Goal: Check status: Check status

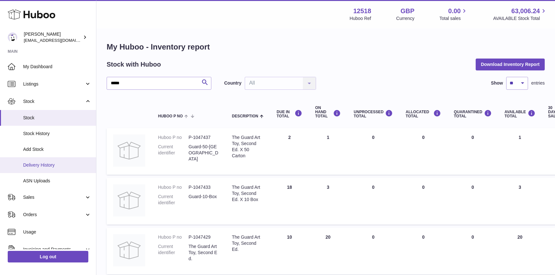
click at [38, 163] on span "Delivery History" at bounding box center [57, 165] width 68 height 6
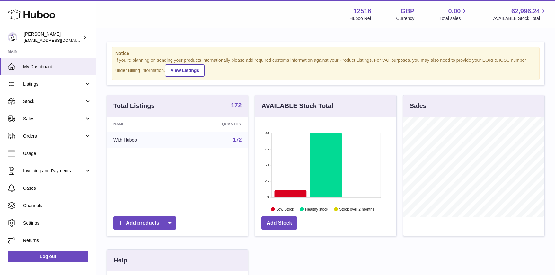
scroll to position [100, 141]
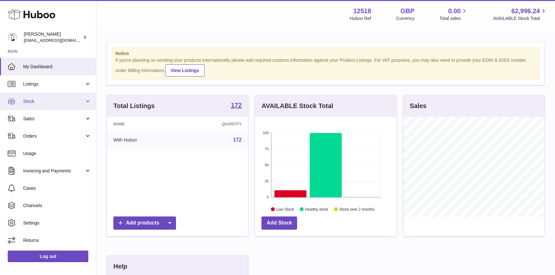
click at [44, 98] on span "Stock" at bounding box center [53, 101] width 61 height 6
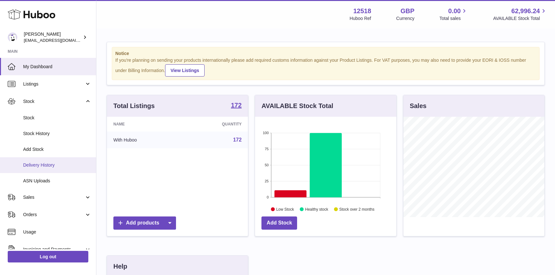
click at [37, 164] on span "Delivery History" at bounding box center [57, 165] width 68 height 6
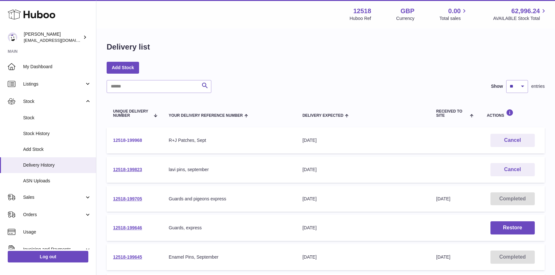
click at [136, 138] on link "12518-199968" at bounding box center [127, 140] width 29 height 5
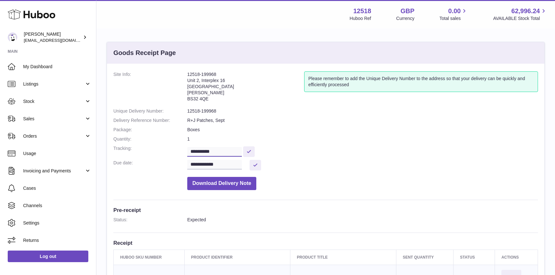
drag, startPoint x: 229, startPoint y: 149, endPoint x: 181, endPoint y: 148, distance: 47.9
click at [181, 148] on dl "**********" at bounding box center [325, 132] width 425 height 122
click at [344, 154] on dd "**********" at bounding box center [362, 150] width 351 height 11
click at [45, 65] on span "My Dashboard" at bounding box center [57, 67] width 68 height 6
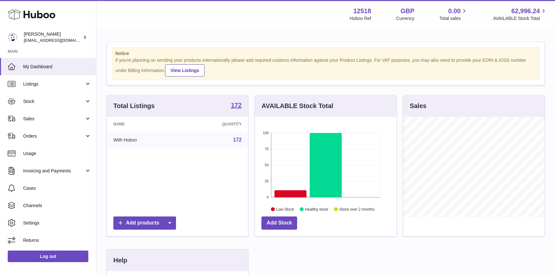
scroll to position [100, 141]
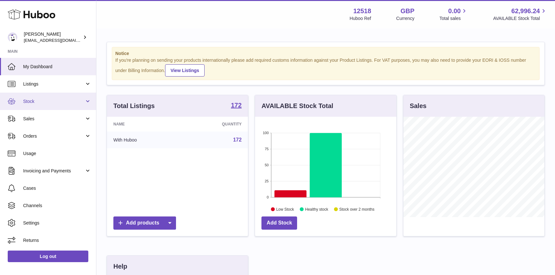
click at [38, 100] on span "Stock" at bounding box center [53, 101] width 61 height 6
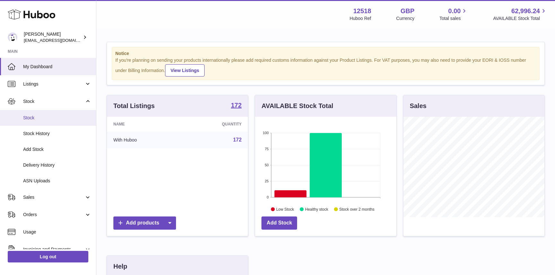
click at [38, 122] on link "Stock" at bounding box center [48, 118] width 96 height 16
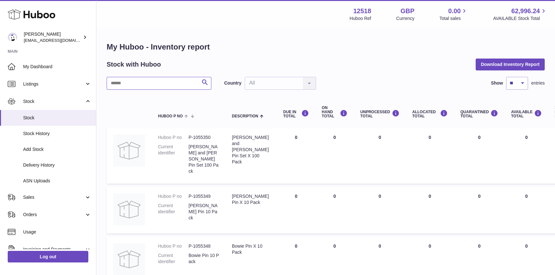
click at [166, 78] on input "text" at bounding box center [159, 83] width 105 height 13
type input "*********"
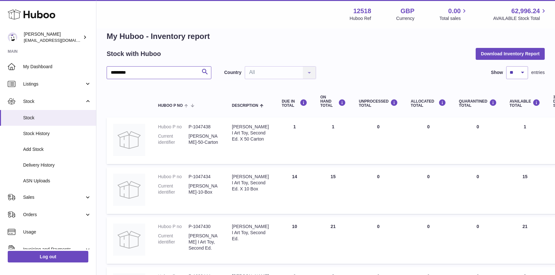
scroll to position [15, 0]
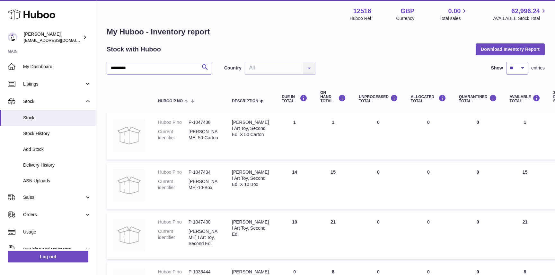
drag, startPoint x: 336, startPoint y: 170, endPoint x: 317, endPoint y: 170, distance: 19.6
click at [317, 170] on td "ON HAND Total 15" at bounding box center [333, 186] width 39 height 47
drag, startPoint x: 335, startPoint y: 221, endPoint x: 313, endPoint y: 221, distance: 22.8
click at [314, 221] on td "ON HAND Total 21" at bounding box center [333, 235] width 39 height 47
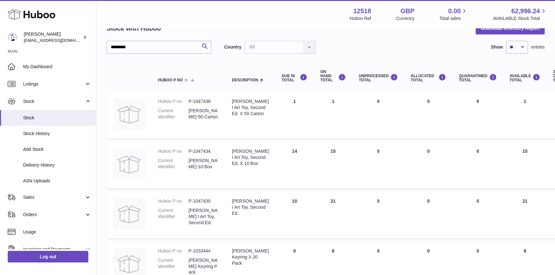
scroll to position [49, 0]
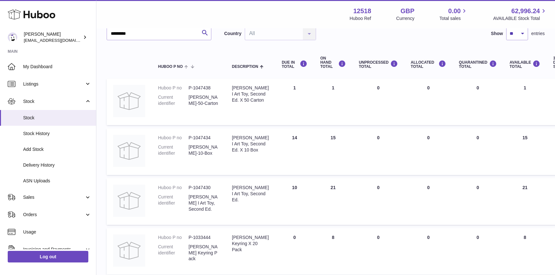
drag, startPoint x: 337, startPoint y: 138, endPoint x: 308, endPoint y: 138, distance: 29.2
click at [308, 138] on tr "Huboo P no P-1047434 Current identifier Elizabeth-10-Box Description Elizabeth …" at bounding box center [405, 151] width 597 height 47
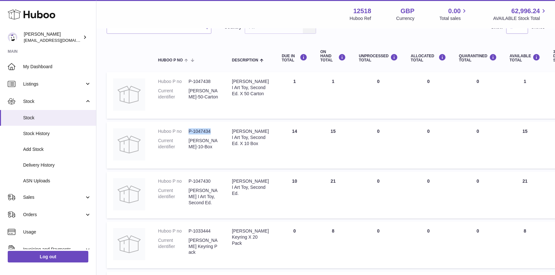
drag, startPoint x: 213, startPoint y: 131, endPoint x: 188, endPoint y: 131, distance: 24.7
click at [188, 131] on dl "Huboo P no P-1047434 Current identifier Elizabeth-10-Box" at bounding box center [188, 140] width 61 height 25
copy dl "P-1047434"
click at [35, 136] on span "Stock History" at bounding box center [57, 133] width 68 height 6
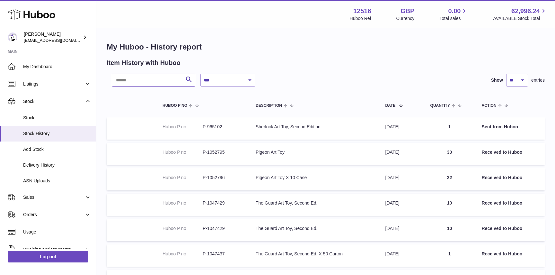
click at [148, 81] on input "text" at bounding box center [154, 80] width 84 height 13
paste input "*********"
type input "*********"
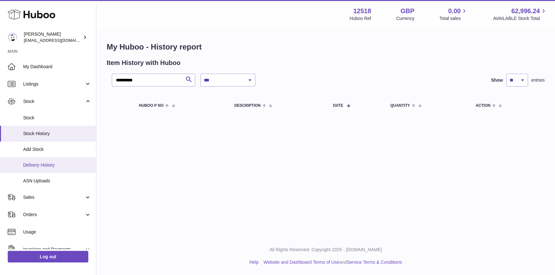
click at [52, 167] on span "Delivery History" at bounding box center [57, 165] width 68 height 6
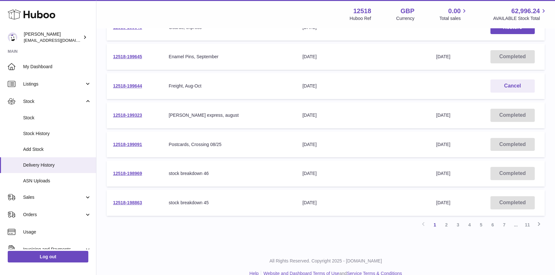
scroll to position [211, 0]
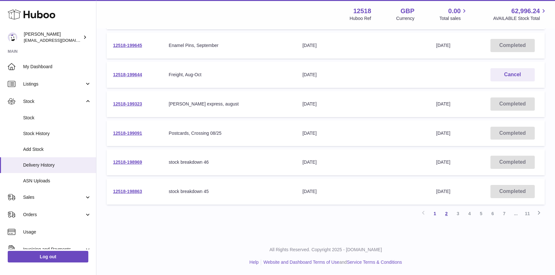
click at [446, 212] on link "2" at bounding box center [447, 214] width 12 height 12
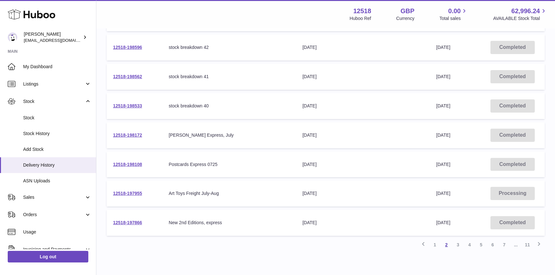
scroll to position [190, 0]
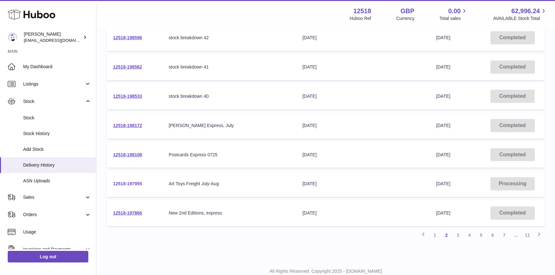
click at [132, 184] on link "12518-197955" at bounding box center [127, 183] width 29 height 5
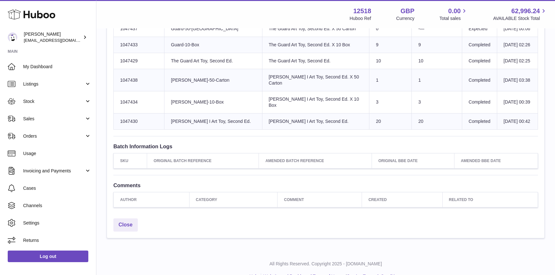
scroll to position [603, 0]
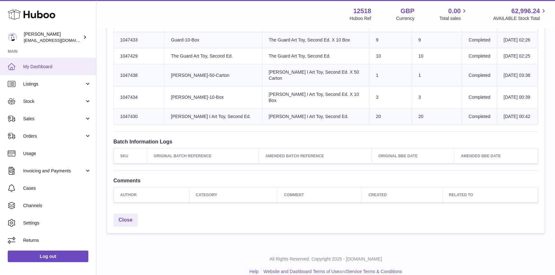
click at [41, 62] on link "My Dashboard" at bounding box center [48, 66] width 96 height 17
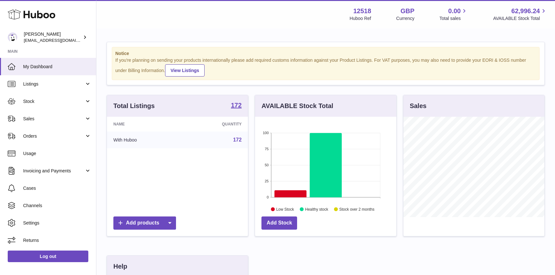
scroll to position [100, 141]
